Goal: Task Accomplishment & Management: Use online tool/utility

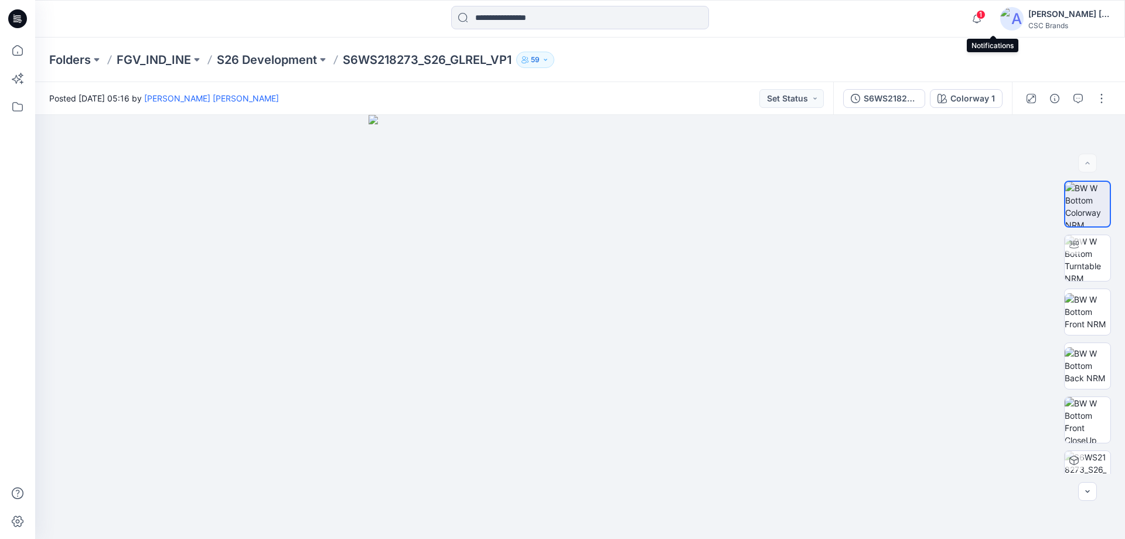
click at [986, 13] on span "1" at bounding box center [980, 14] width 9 height 9
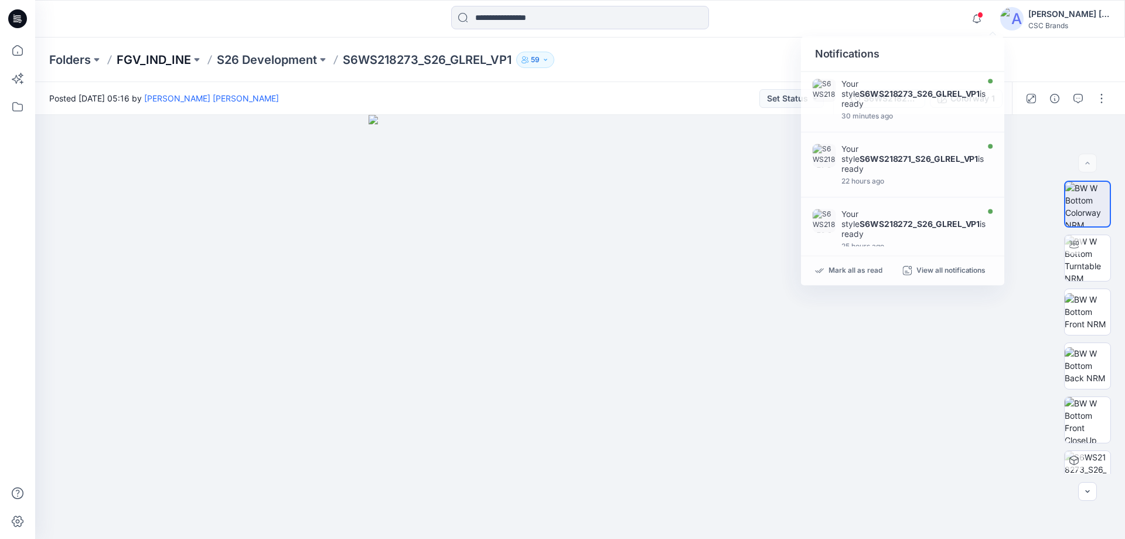
click at [165, 62] on p "FGV_IND_INE" at bounding box center [154, 60] width 74 height 16
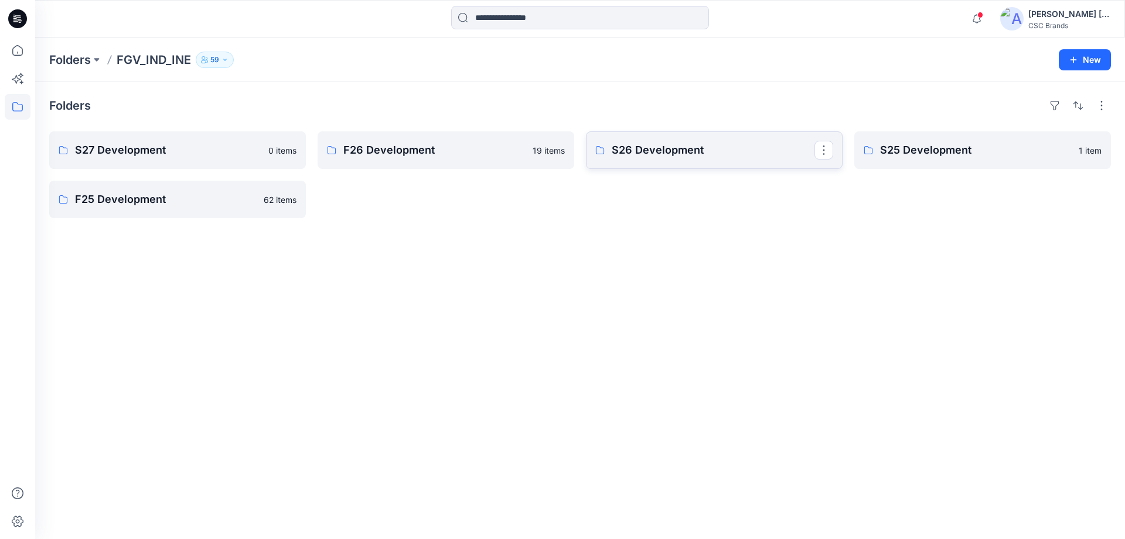
click at [670, 156] on p "S26 Development" at bounding box center [713, 150] width 203 height 16
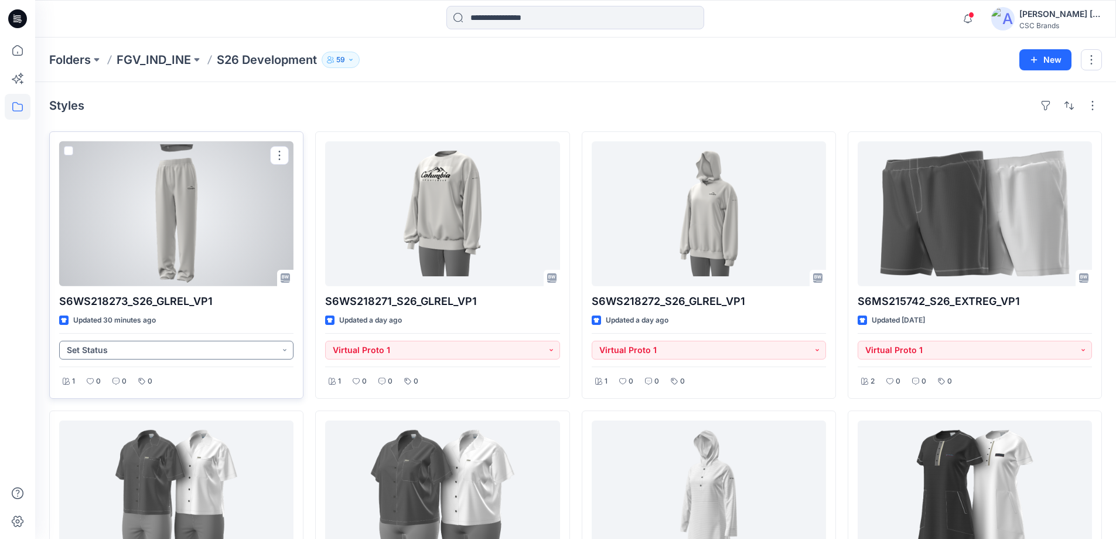
click at [280, 352] on button "Set Status" at bounding box center [176, 350] width 234 height 19
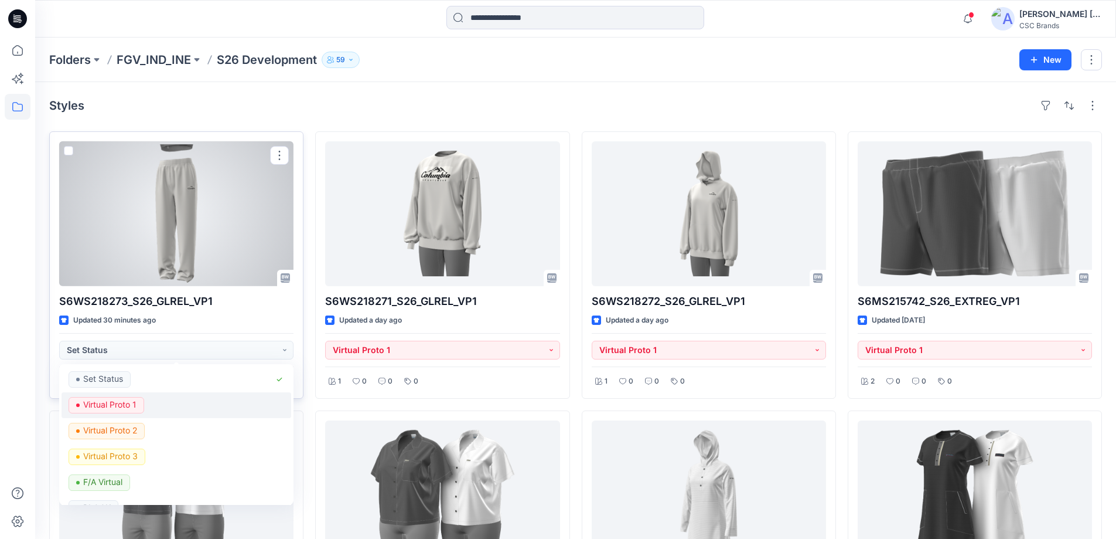
click at [117, 404] on p "Virtual Proto 1" at bounding box center [109, 404] width 53 height 15
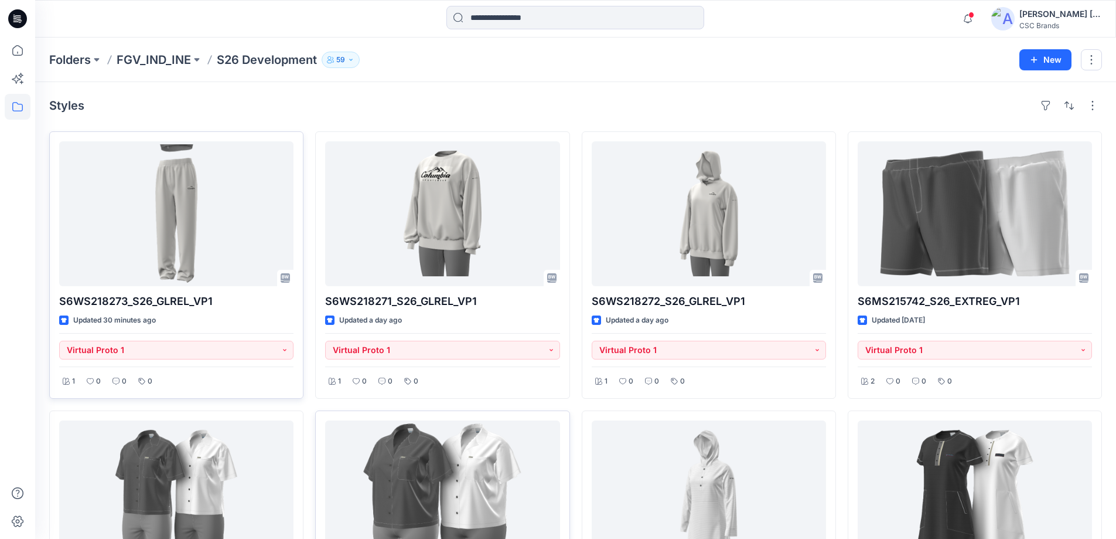
scroll to position [59, 0]
